Goal: Navigation & Orientation: Find specific page/section

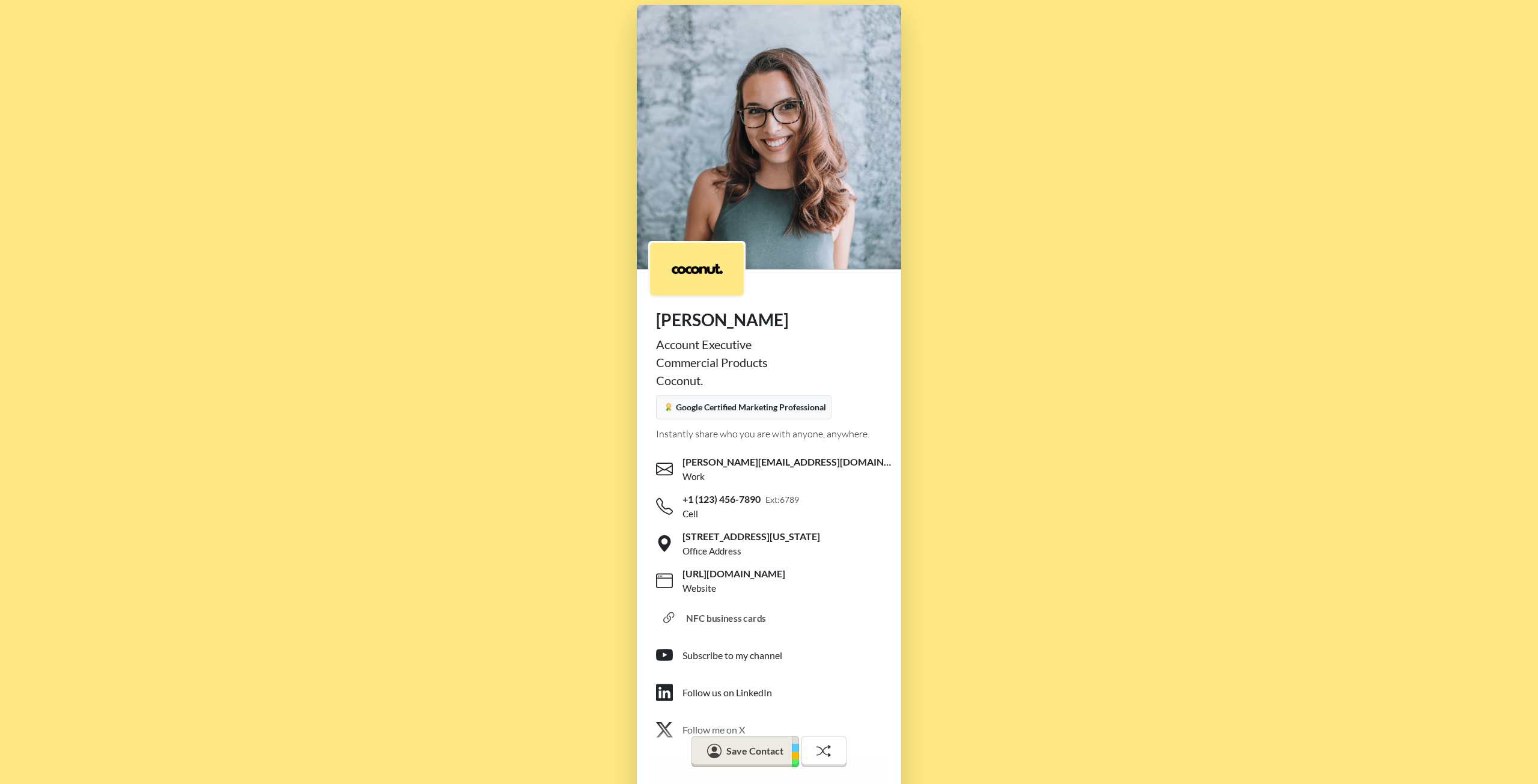
click at [711, 619] on div "NFC business cards" at bounding box center [726, 619] width 80 height 14
drag, startPoint x: 1116, startPoint y: 204, endPoint x: 541, endPoint y: 100, distance: 584.3
click at [541, 100] on div "Emily Johnson Account Executive Commercial Products Coconut. Google Certified M…" at bounding box center [769, 418] width 1538 height 837
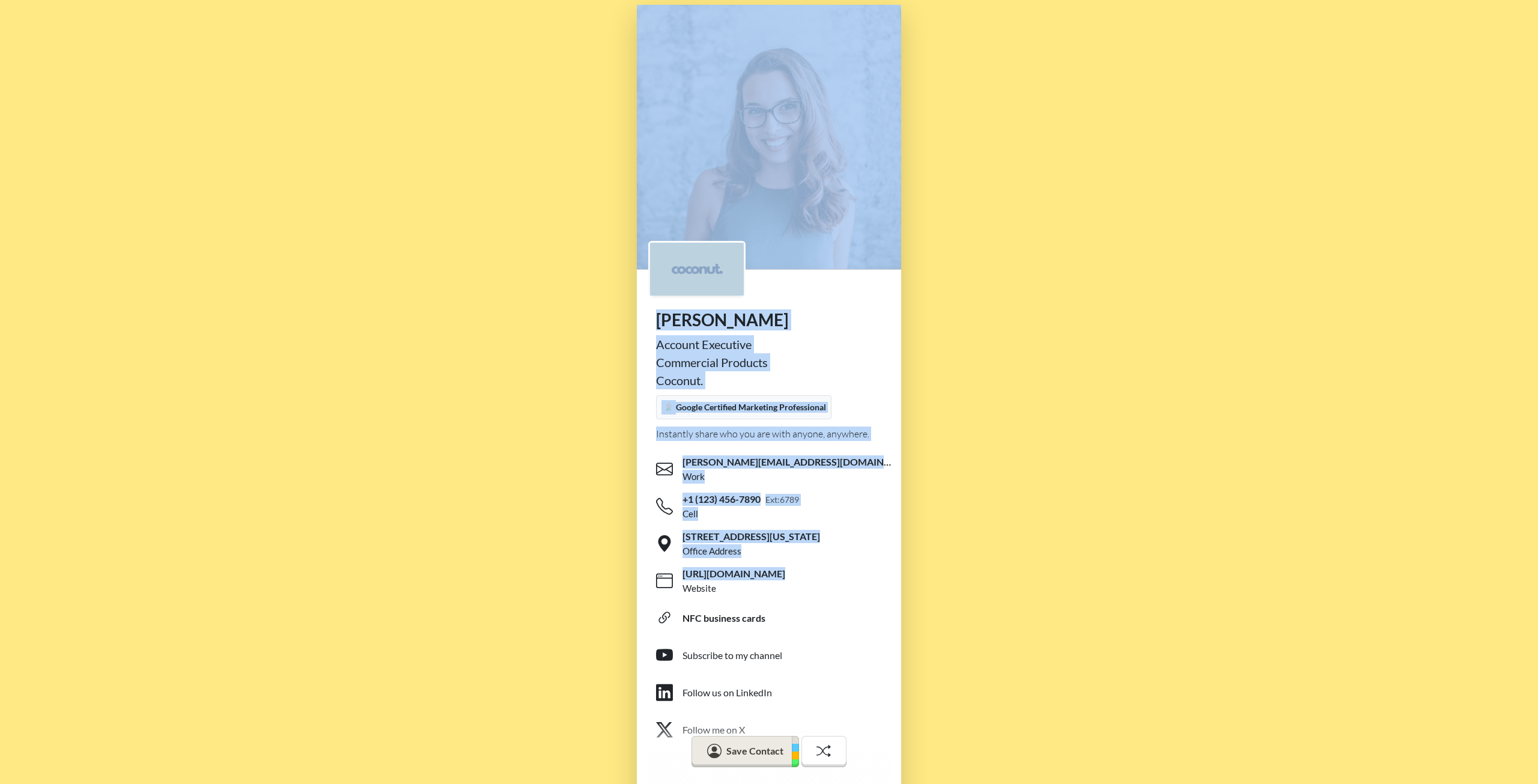
drag, startPoint x: 541, startPoint y: 100, endPoint x: 1018, endPoint y: 585, distance: 680.3
click at [1021, 585] on div "Emily Johnson Account Executive Commercial Products Coconut. Google Certified M…" at bounding box center [769, 418] width 1538 height 837
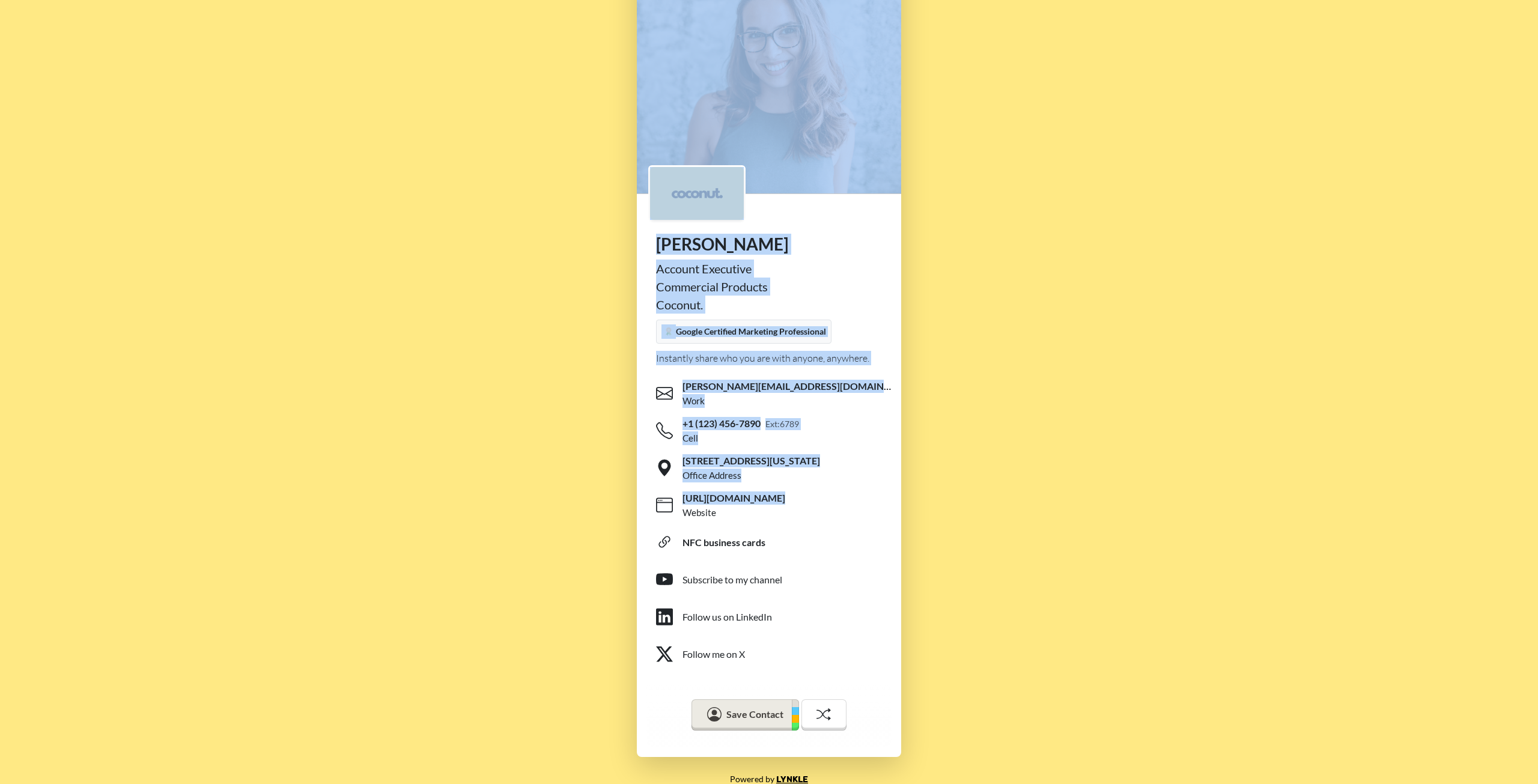
scroll to position [87, 0]
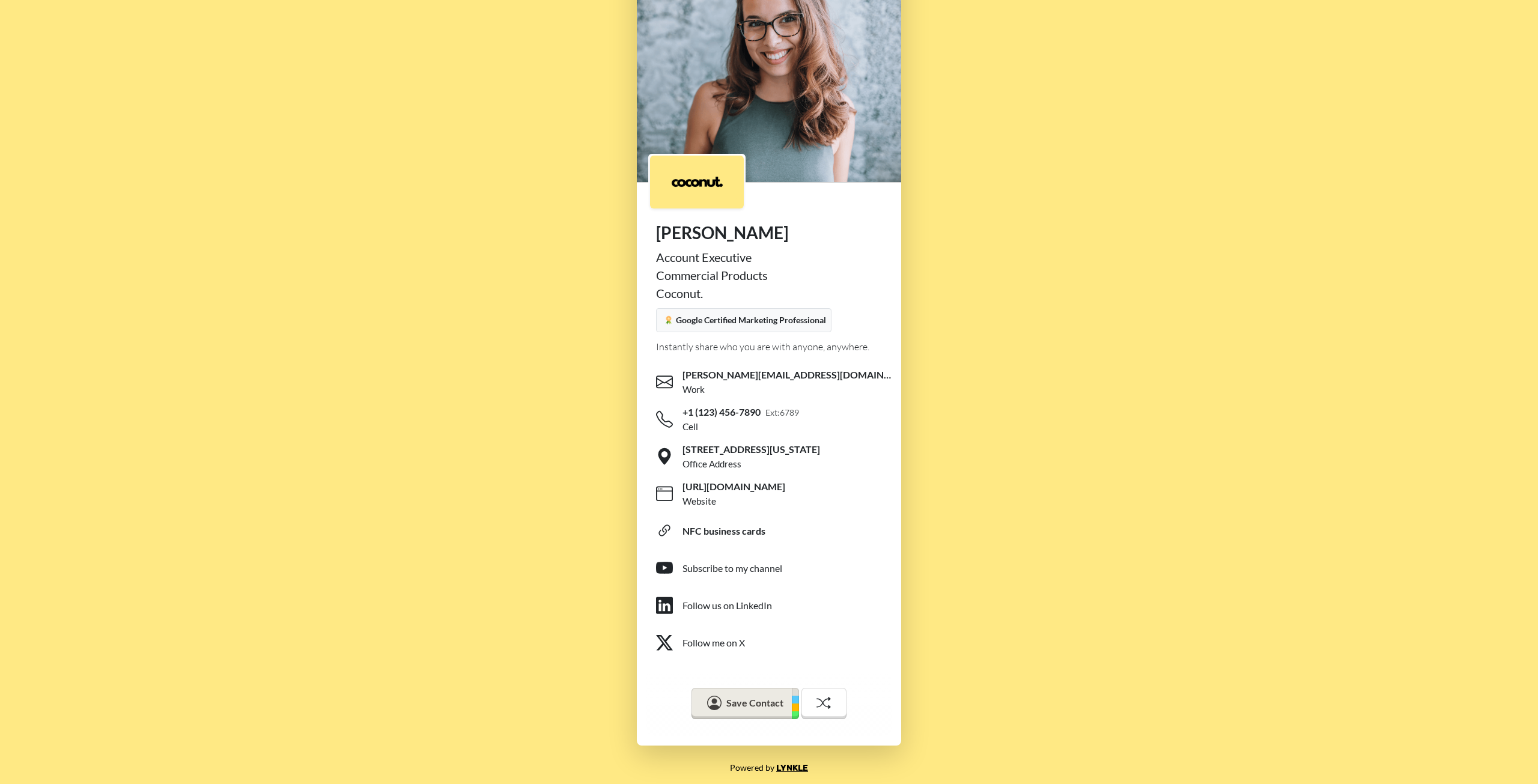
click at [1022, 571] on div "Emily Johnson Account Executive Commercial Products Coconut. Google Certified M…" at bounding box center [769, 331] width 1538 height 837
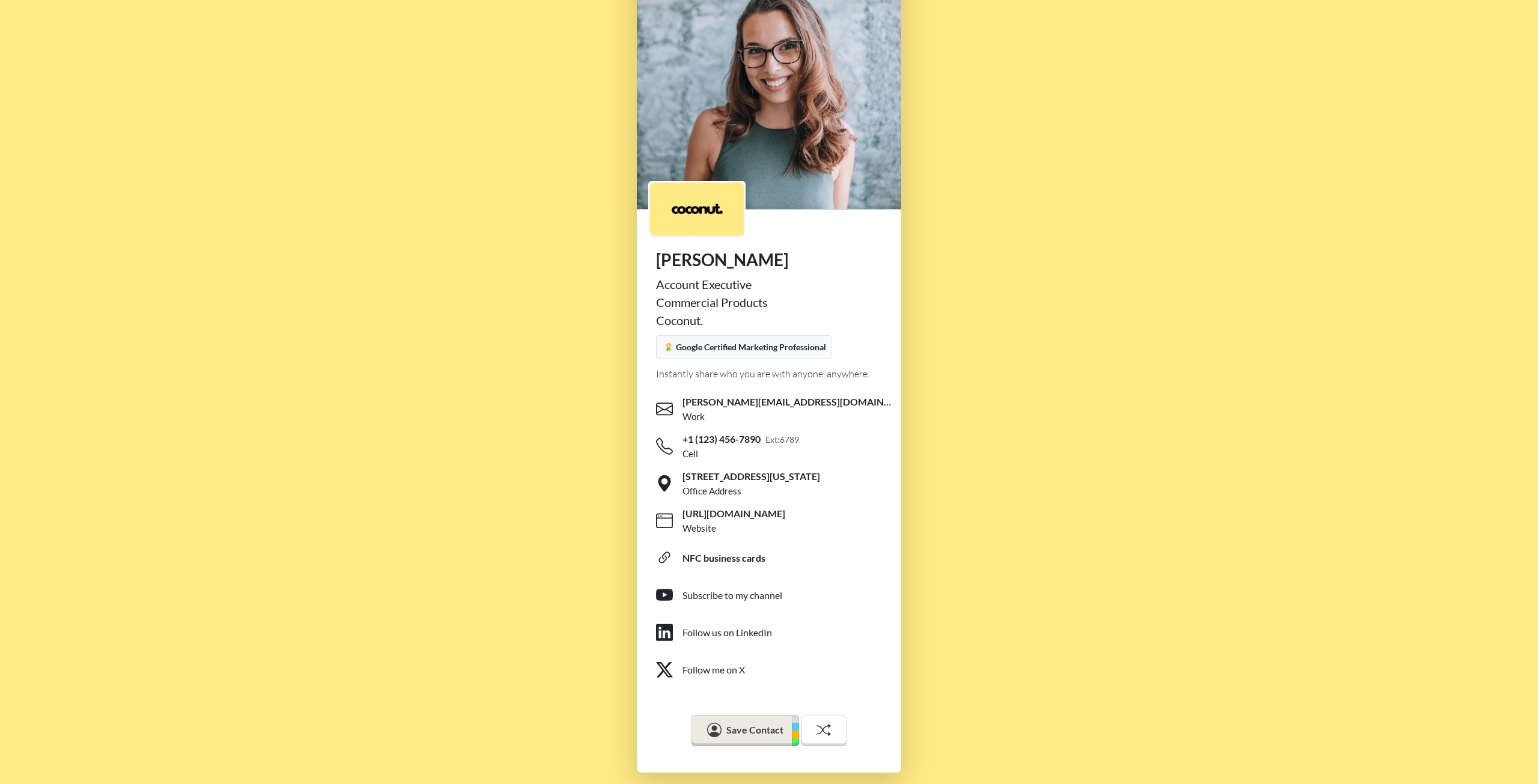
scroll to position [0, 0]
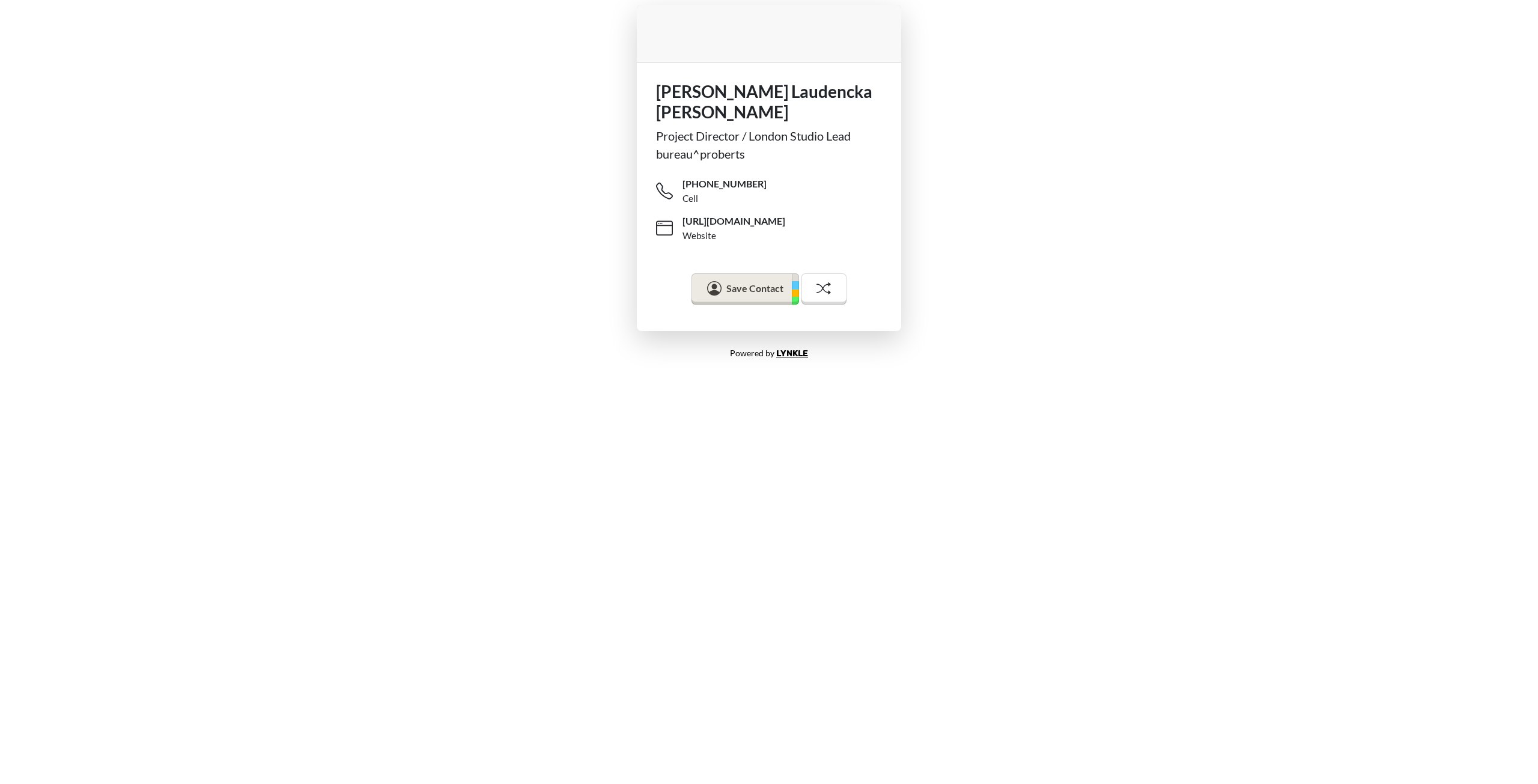
click at [839, 394] on body "Monika Laudencka Sobik Project Director / London Studio Lead bureau^proberts +4…" at bounding box center [769, 392] width 1538 height 784
click at [780, 214] on div "https://bureauproberts.com.au/ Website" at bounding box center [788, 228] width 220 height 30
click at [1057, 662] on body "Monika Laudencka Sobik Project Director / London Studio Lead bureau^proberts +4…" at bounding box center [769, 392] width 1538 height 784
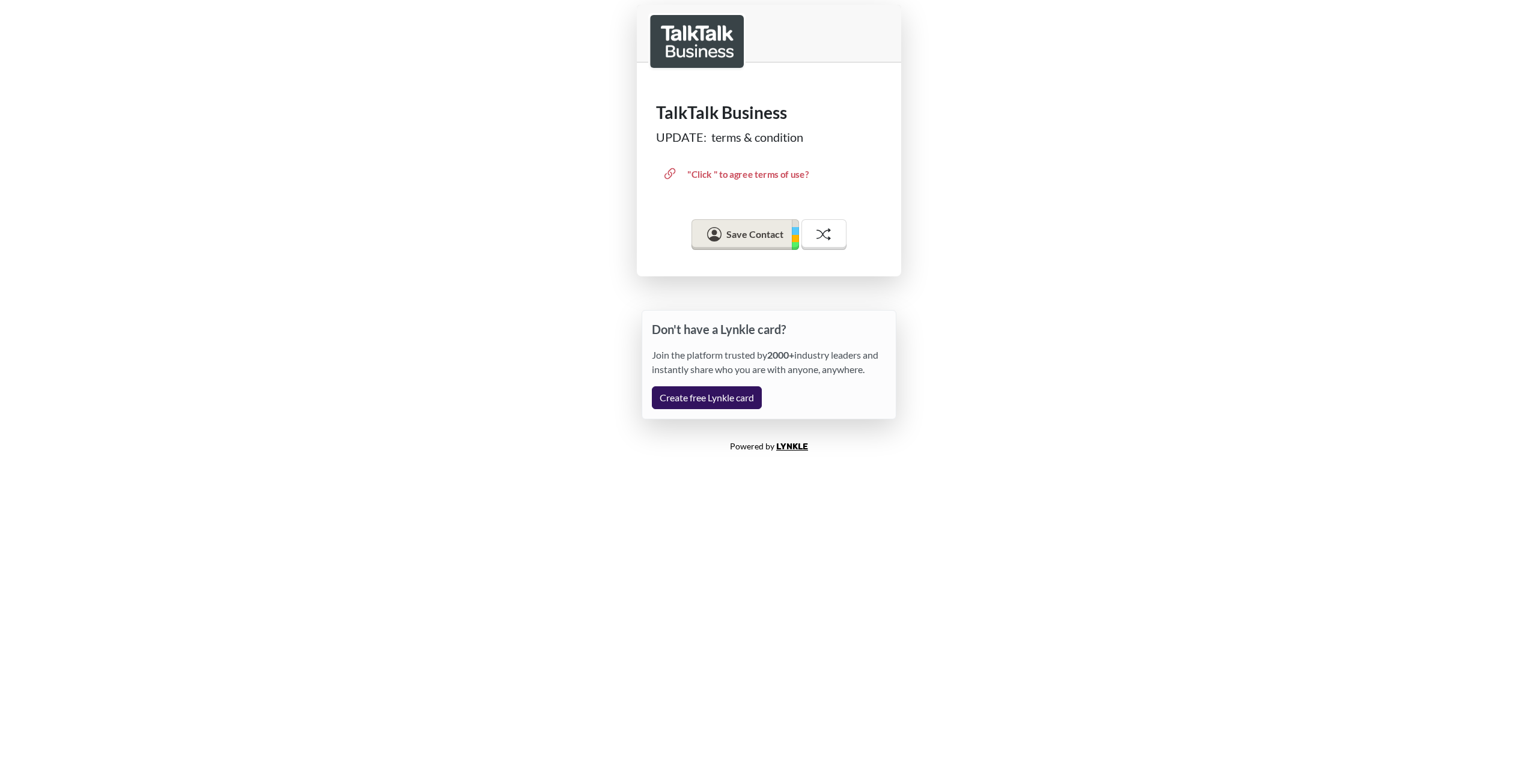
click at [754, 171] on div ""Click " to agree terms of use?" at bounding box center [748, 174] width 122 height 14
